Goal: Task Accomplishment & Management: Complete application form

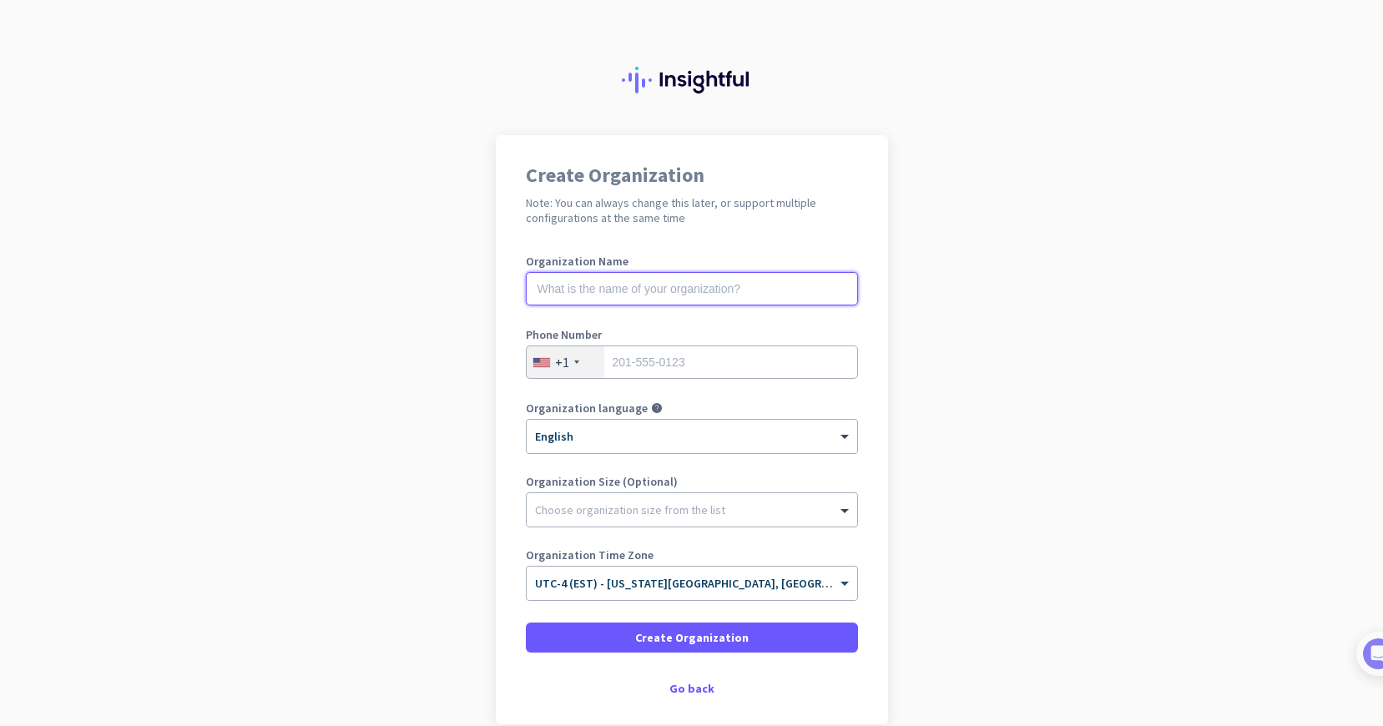
click at [653, 288] on input "text" at bounding box center [692, 288] width 332 height 33
type input "Mercor"
type input "5168300221"
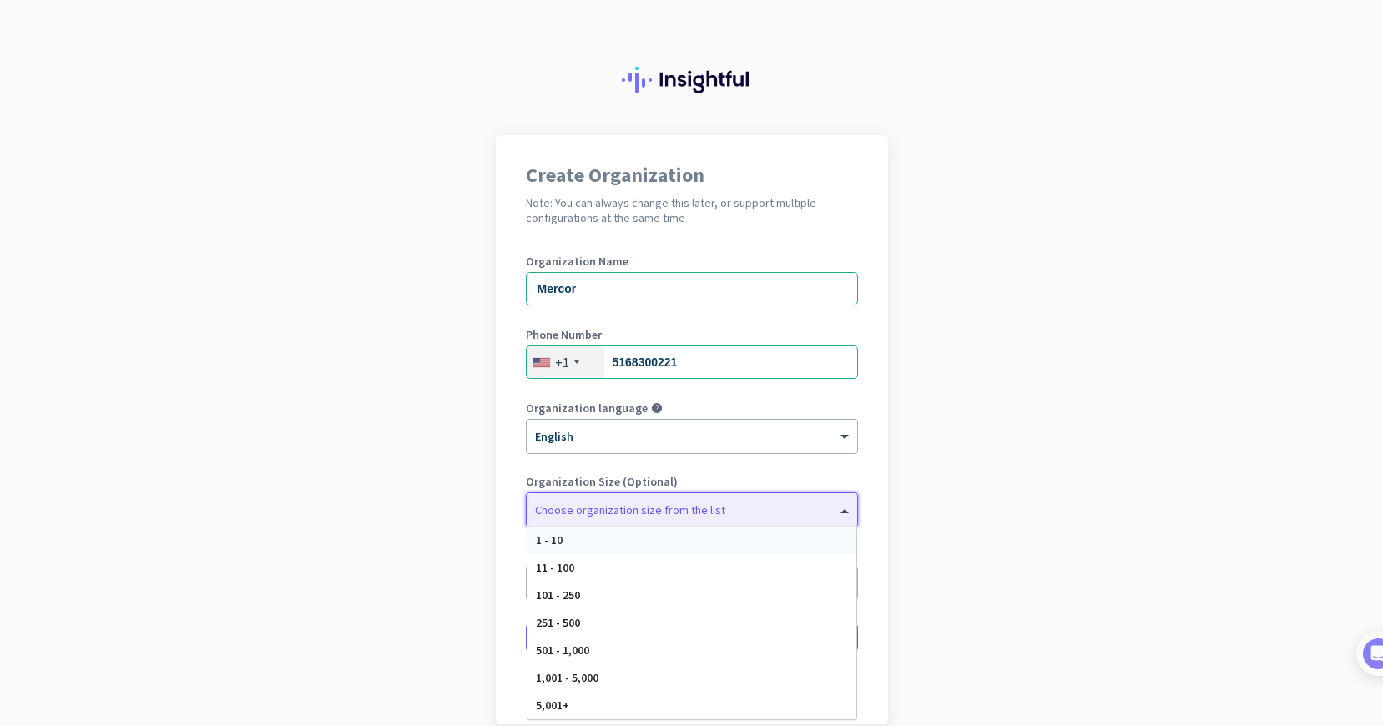
click at [594, 503] on div at bounding box center [692, 506] width 331 height 17
click at [418, 637] on app-onboarding-organization "Create Organization Note: You can always change this later, or support multiple…" at bounding box center [691, 471] width 1383 height 673
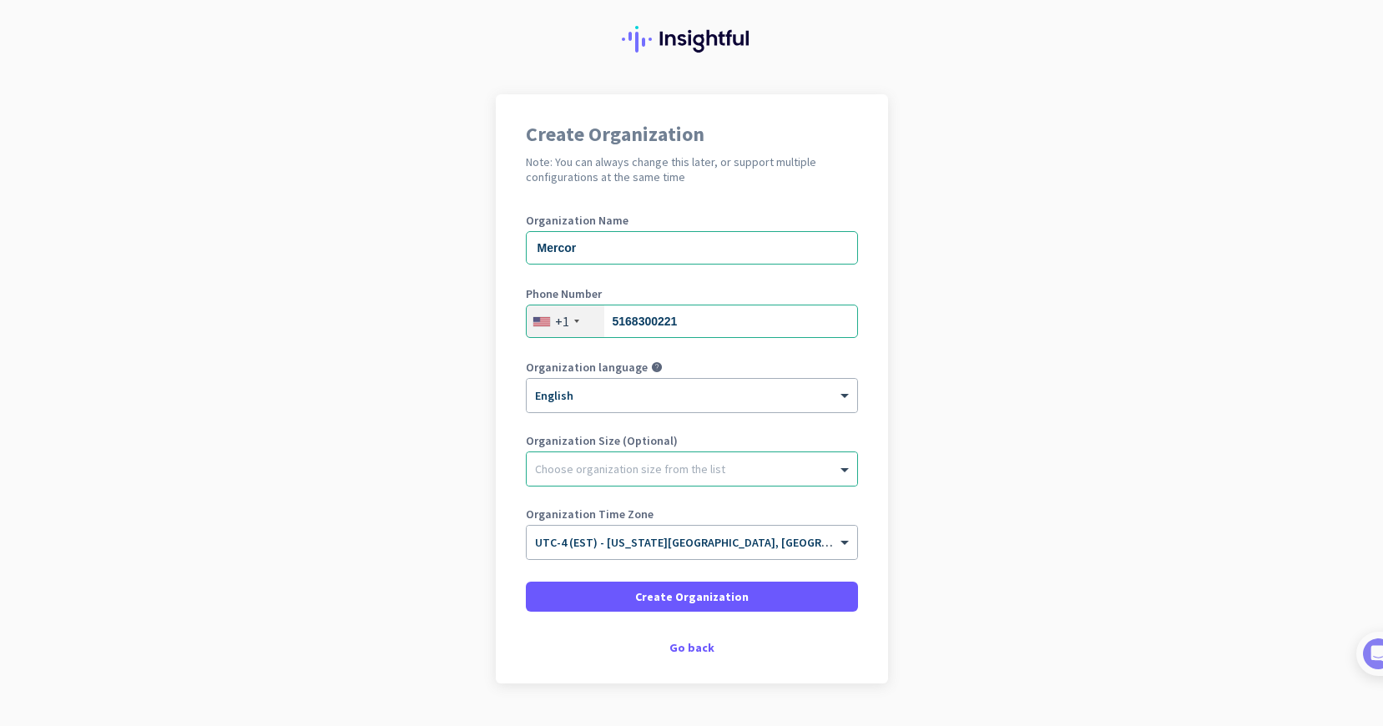
scroll to position [47, 0]
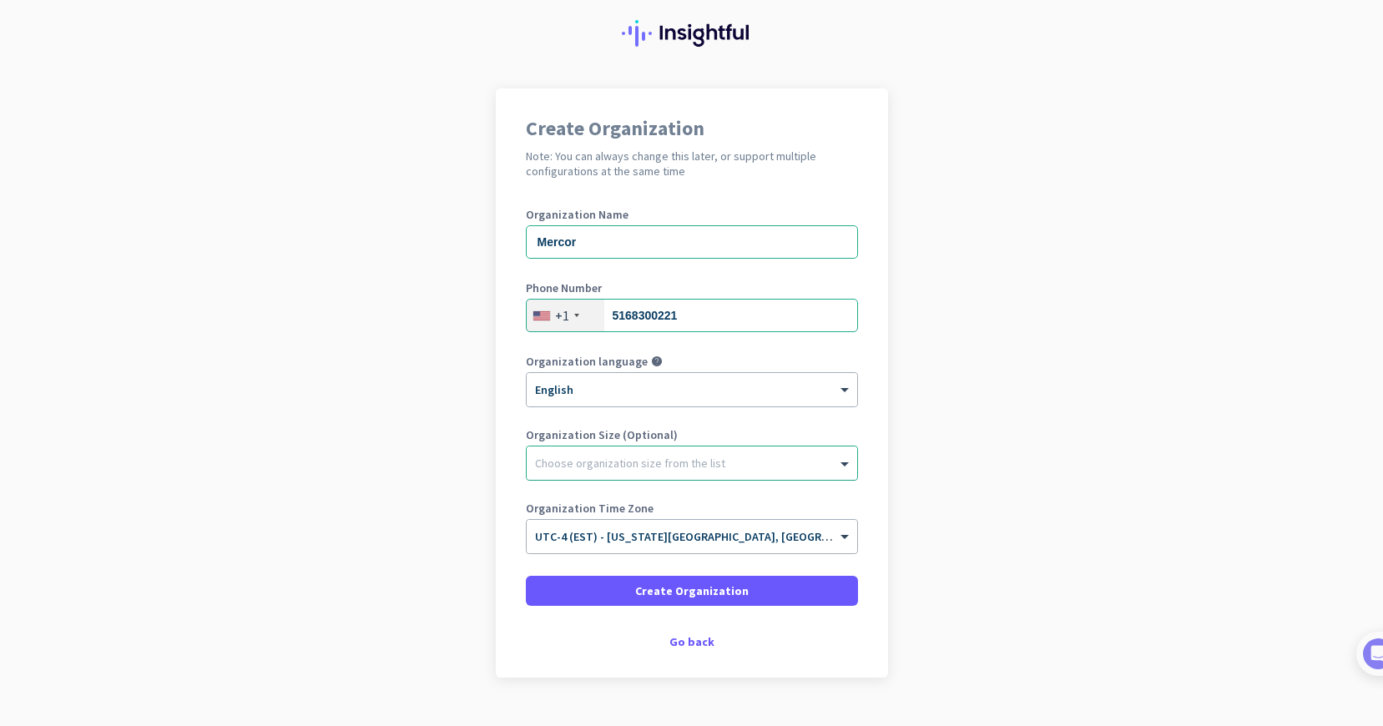
click at [649, 451] on div at bounding box center [692, 459] width 331 height 17
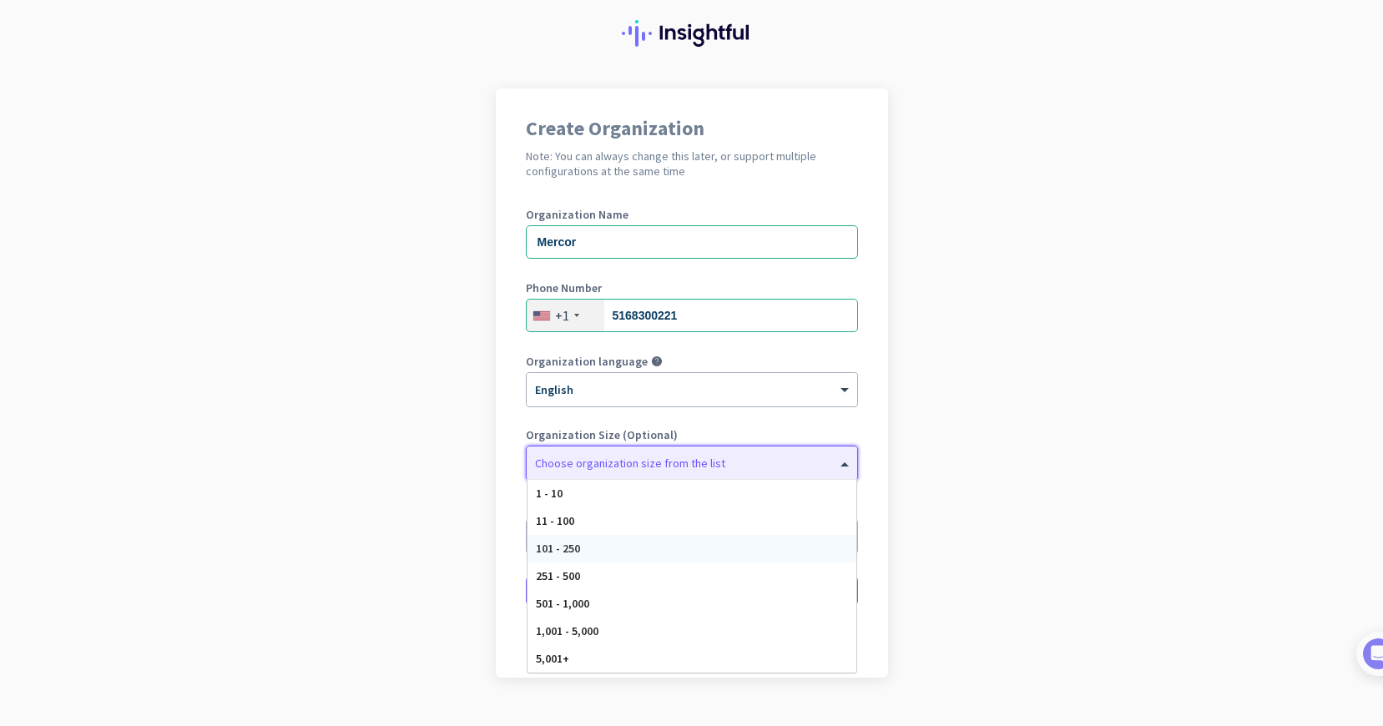
click at [639, 543] on div "101 - 250" at bounding box center [692, 549] width 329 height 28
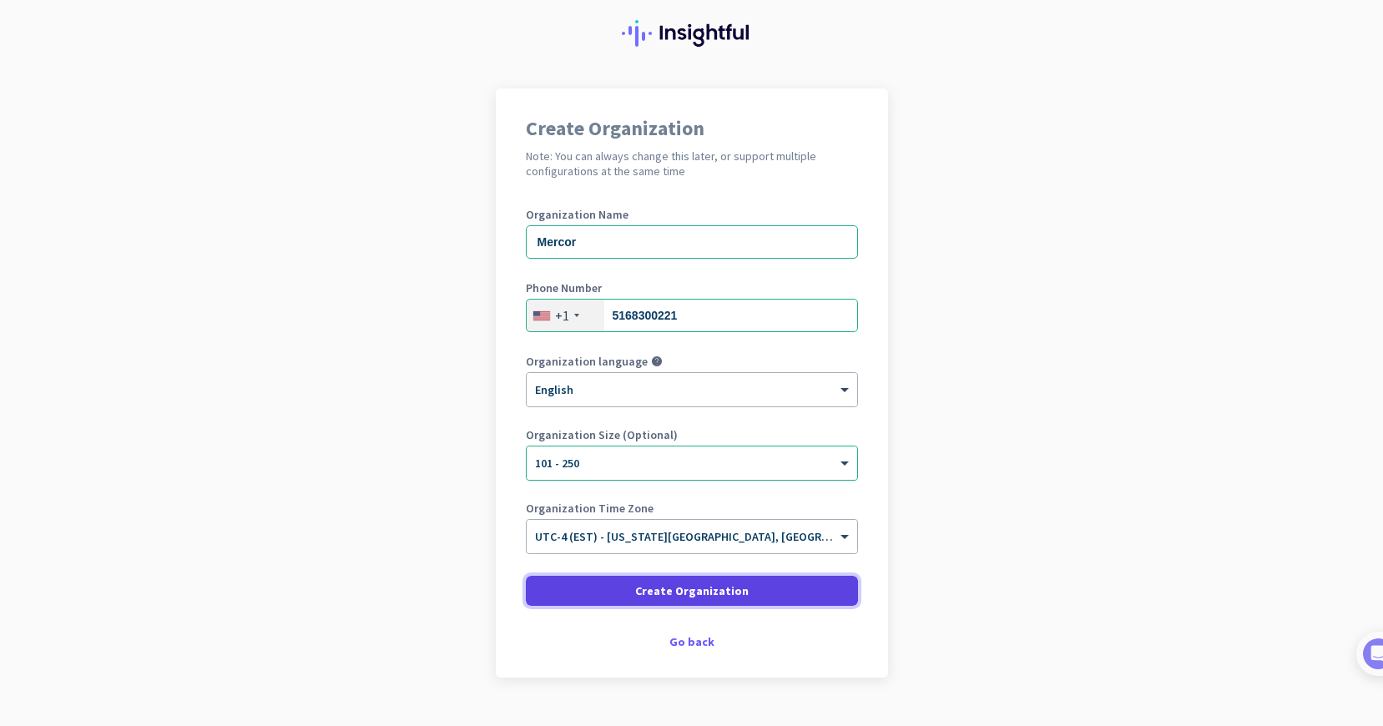
click at [644, 601] on span at bounding box center [692, 591] width 332 height 40
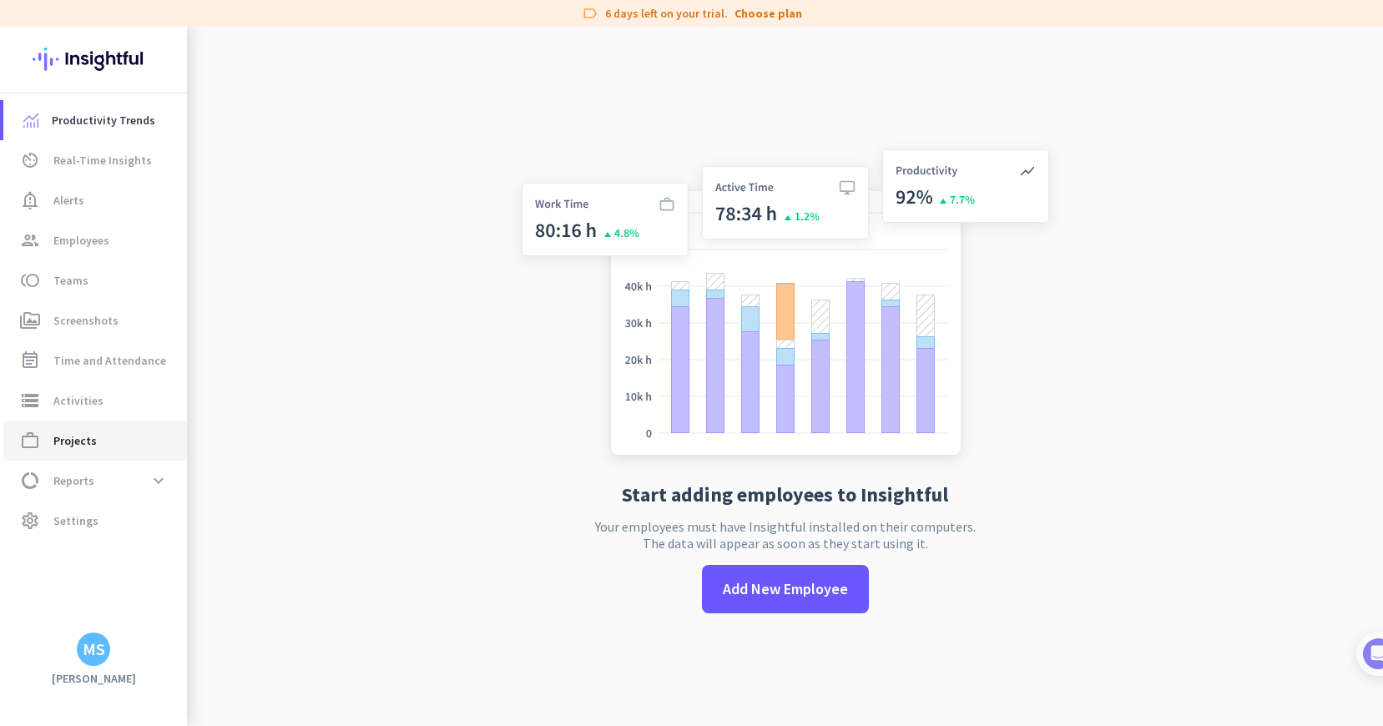
click at [81, 444] on span "Projects" at bounding box center [74, 441] width 43 height 20
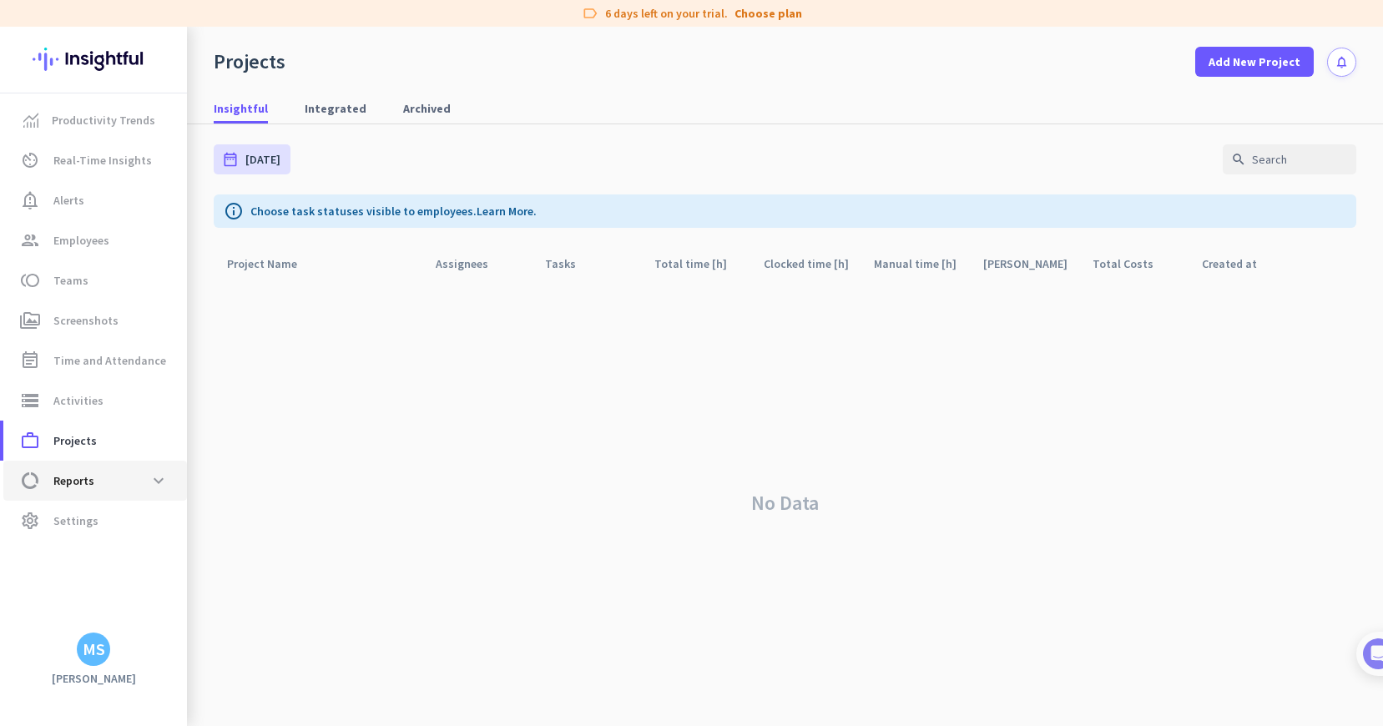
click at [81, 467] on span "data_usage Reports expand_more" at bounding box center [95, 481] width 157 height 30
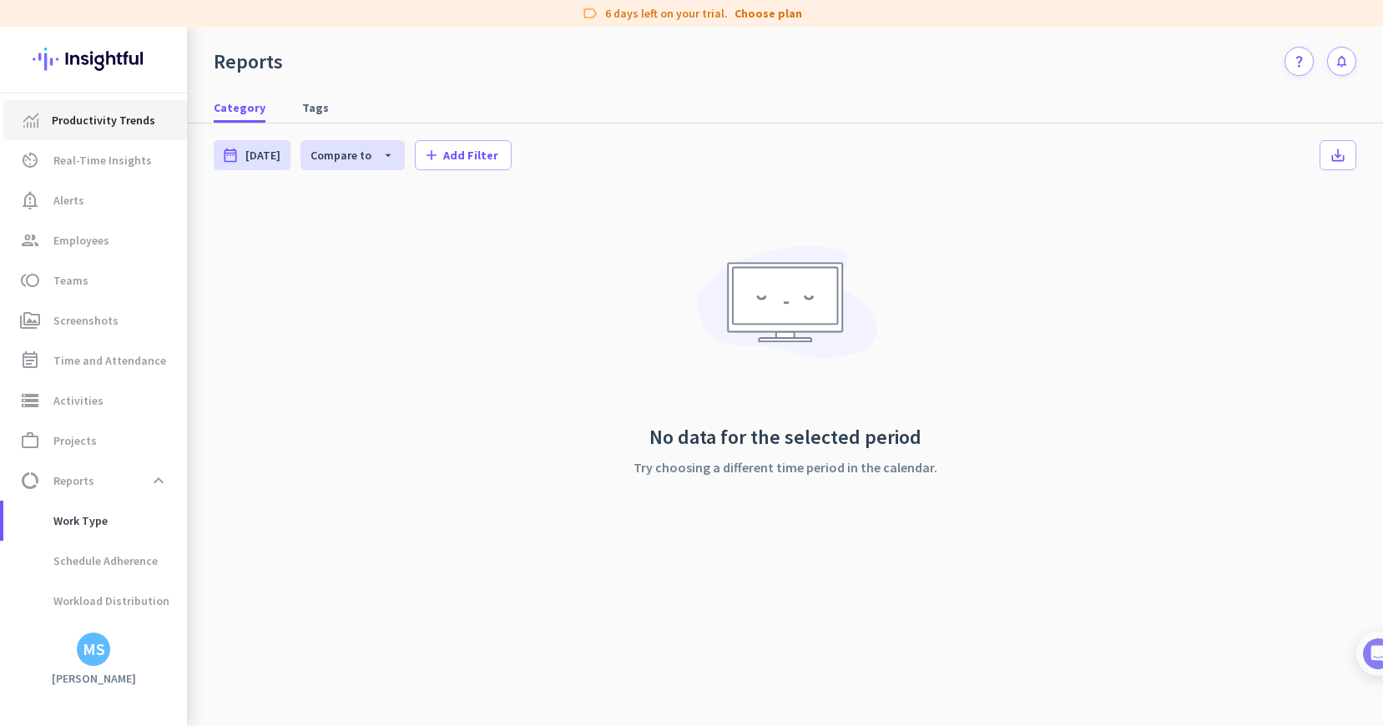
click at [102, 108] on link "Productivity Trends" at bounding box center [95, 120] width 184 height 40
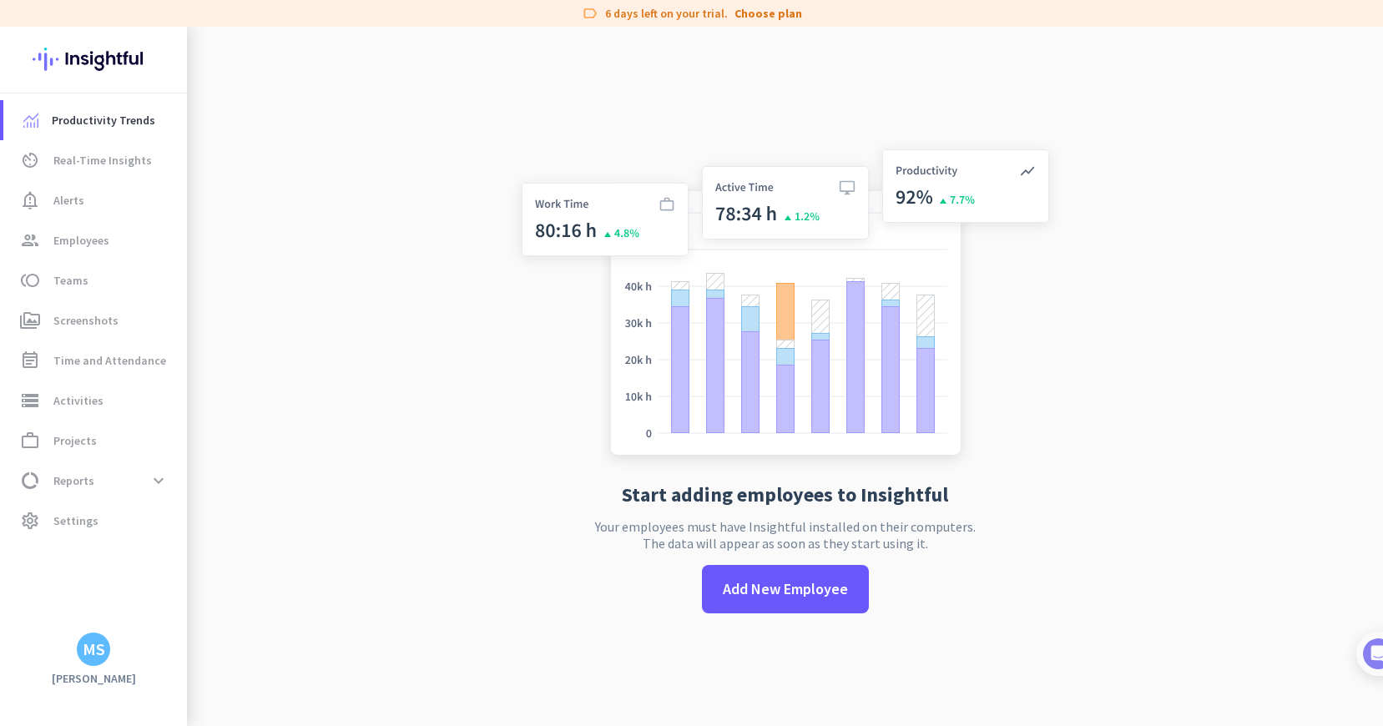
click at [95, 641] on div "MS" at bounding box center [94, 649] width 23 height 17
click at [152, 606] on span "Sign out" at bounding box center [183, 618] width 128 height 30
